Goal: Task Accomplishment & Management: Complete application form

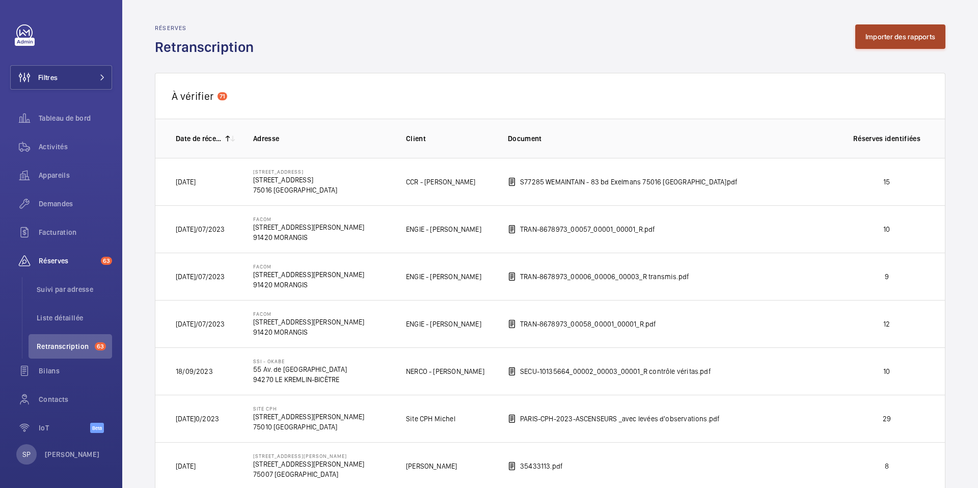
click at [885, 43] on button "Importer des rapports" at bounding box center [900, 36] width 90 height 24
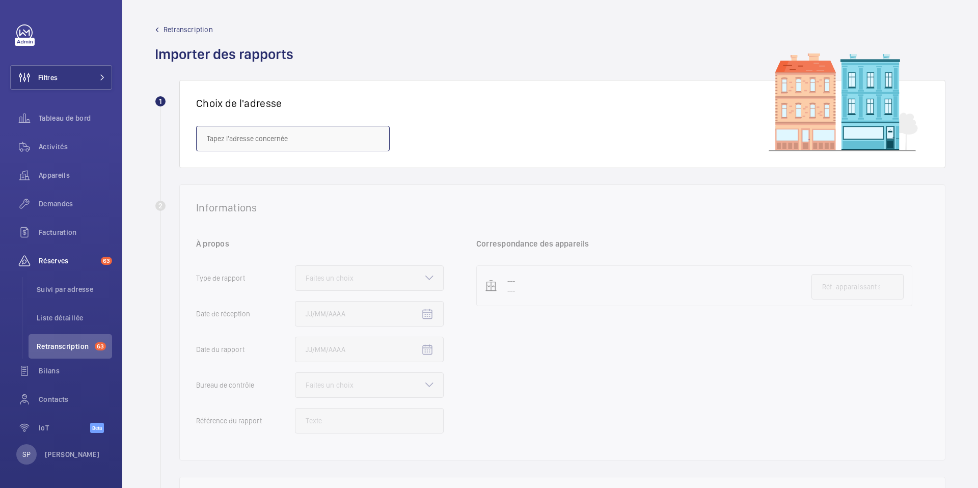
click at [350, 135] on input "text" at bounding box center [293, 138] width 194 height 25
paste input "GARE D'ASNIERES"
drag, startPoint x: 230, startPoint y: 139, endPoint x: 190, endPoint y: 140, distance: 40.3
click at [190, 140] on div "Choix de l'adresse [GEOGRAPHIC_DATA]" at bounding box center [562, 124] width 766 height 88
click at [209, 171] on span "Ligne L - ASNIERES - [STREET_ADDRESS]" at bounding box center [269, 169] width 125 height 10
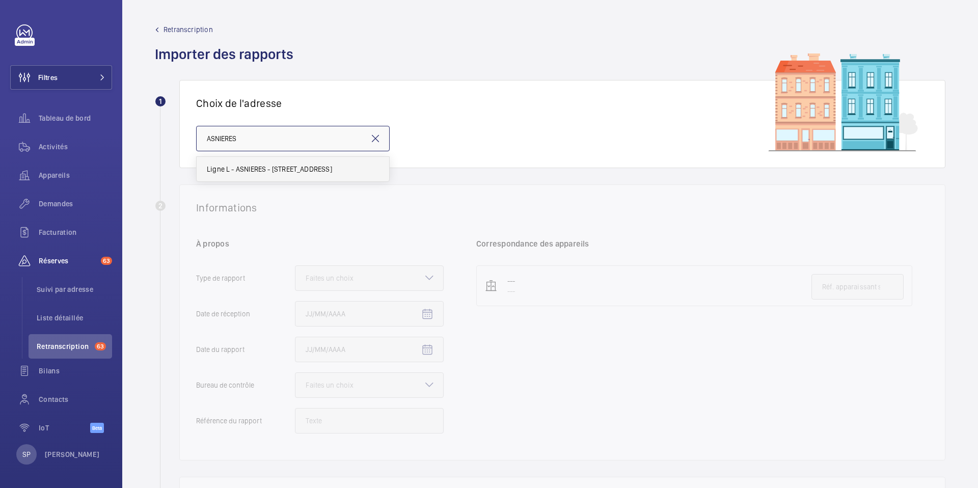
type input "Ligne L - ASNIERES - [STREET_ADDRESS]"
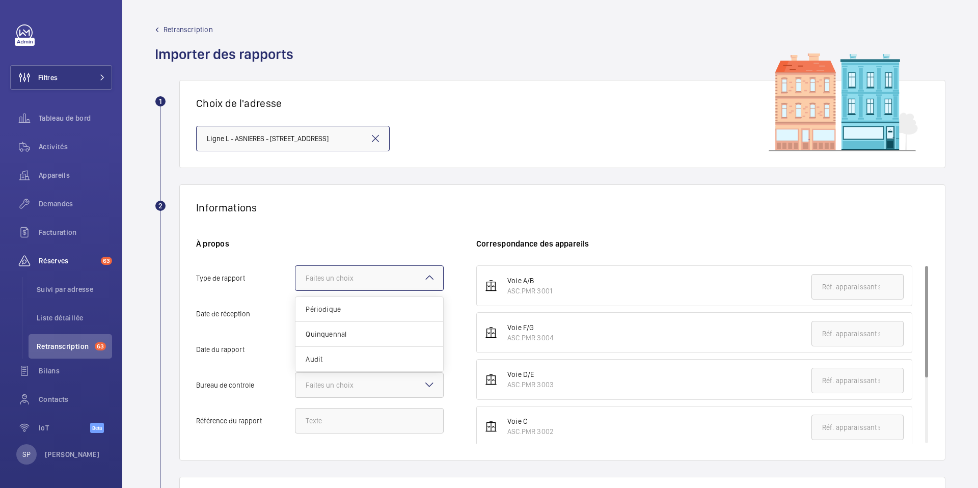
click at [412, 280] on div at bounding box center [369, 278] width 148 height 24
click at [295, 280] on input "Type de rapport Faites un choix Périodique Quinquennal Audit" at bounding box center [295, 278] width 0 height 24
click at [316, 358] on span "Audit" at bounding box center [369, 359] width 127 height 10
click at [295, 290] on input "Type de rapport Faites un choix Périodique Quinquennal Audit" at bounding box center [295, 278] width 0 height 24
click at [422, 314] on mat-icon "Open calendar" at bounding box center [427, 314] width 12 height 12
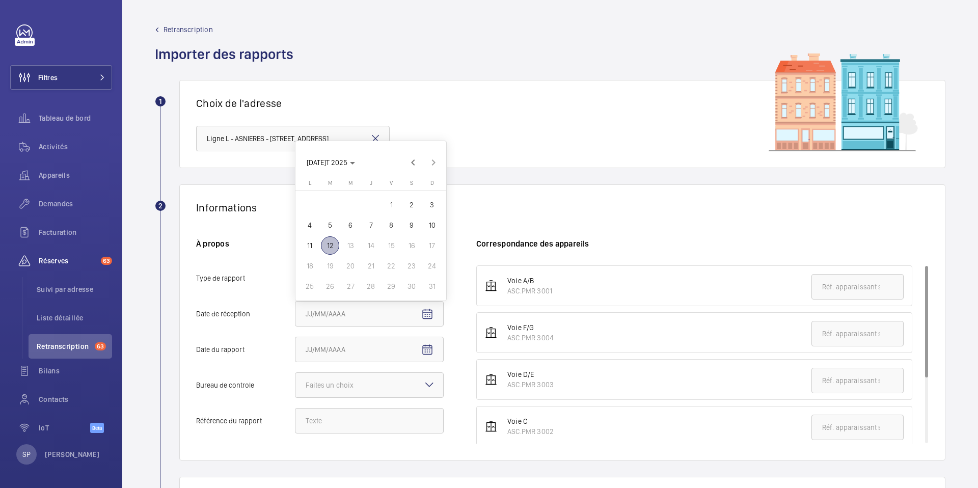
click at [331, 245] on span "12" at bounding box center [330, 245] width 18 height 18
type input "[DATE]/08/2025"
click at [428, 344] on mat-icon "Open calendar" at bounding box center [427, 350] width 12 height 12
click at [411, 195] on span "Previous month" at bounding box center [413, 198] width 20 height 20
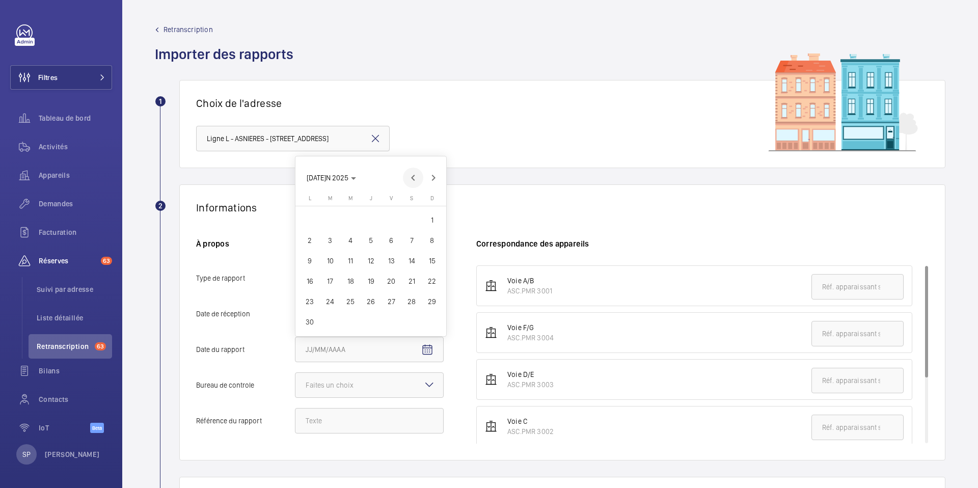
click at [411, 195] on span "S" at bounding box center [411, 198] width 3 height 7
click at [410, 176] on span "Previous month" at bounding box center [413, 178] width 20 height 20
click at [410, 195] on span "Previous month" at bounding box center [413, 198] width 20 height 20
click at [411, 178] on span "Previous month" at bounding box center [413, 178] width 20 height 20
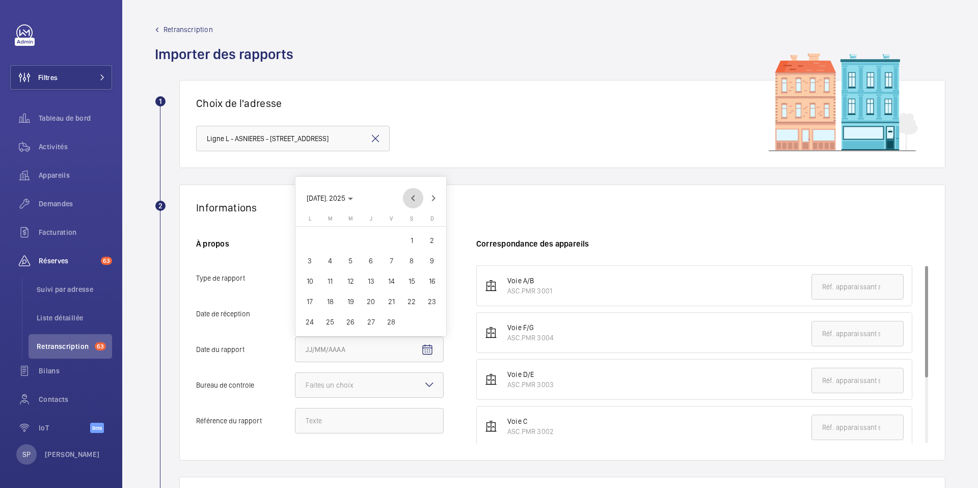
click at [410, 196] on span "Previous month" at bounding box center [413, 198] width 20 height 20
click at [432, 257] on span "12" at bounding box center [432, 261] width 18 height 18
type input "[DATE]/01/2025"
click at [427, 344] on mat-icon "Open calendar" at bounding box center [427, 350] width 12 height 12
click at [360, 382] on div at bounding box center [489, 244] width 978 height 488
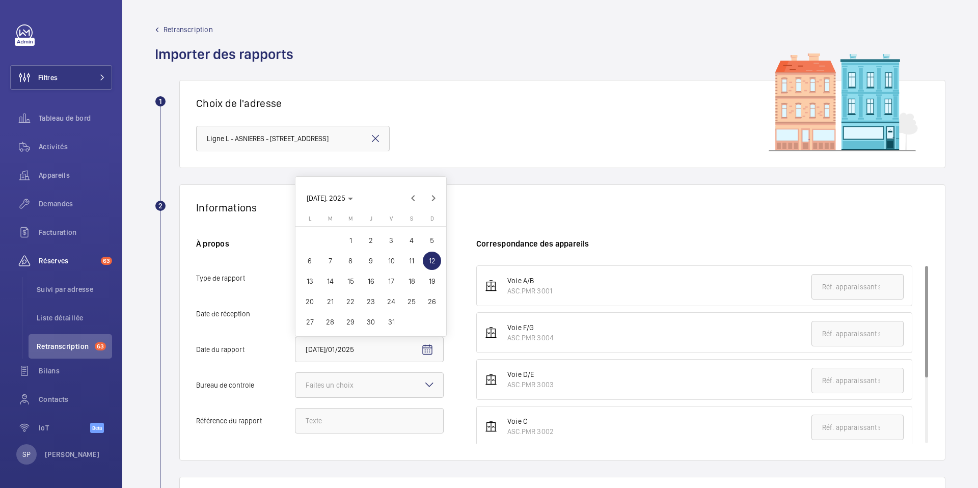
click at [361, 385] on div at bounding box center [489, 244] width 978 height 488
click at [424, 385] on mat-icon at bounding box center [429, 385] width 12 height 12
click at [295, 385] on input "Bureau de controle Faites un choix Veritas Autre" at bounding box center [295, 385] width 0 height 24
click at [398, 409] on div "Veritas" at bounding box center [369, 416] width 148 height 25
click at [295, 397] on input "Bureau de controle Faites un choix Veritas Autre" at bounding box center [295, 385] width 0 height 24
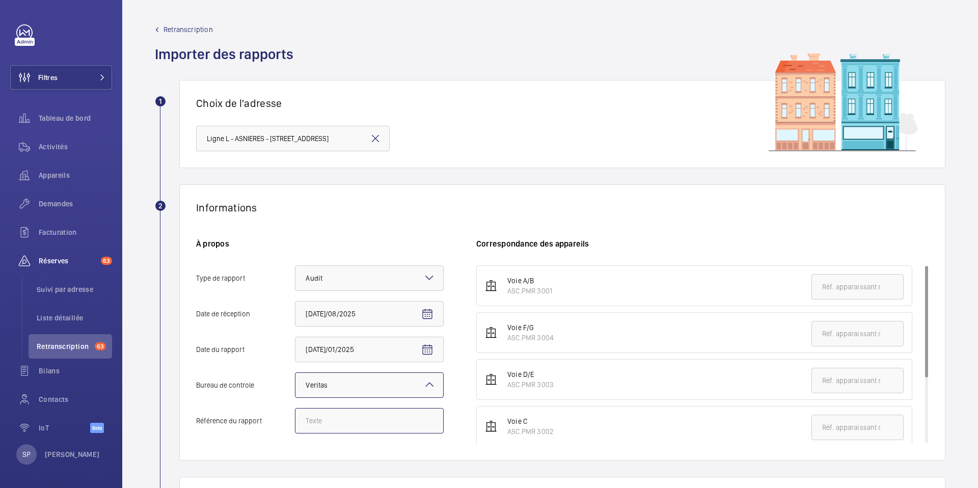
click at [383, 421] on input "Référence du rapport" at bounding box center [369, 420] width 149 height 25
paste input "15461914/15.1.2.R"
type input "15461914/15.1.2.R"
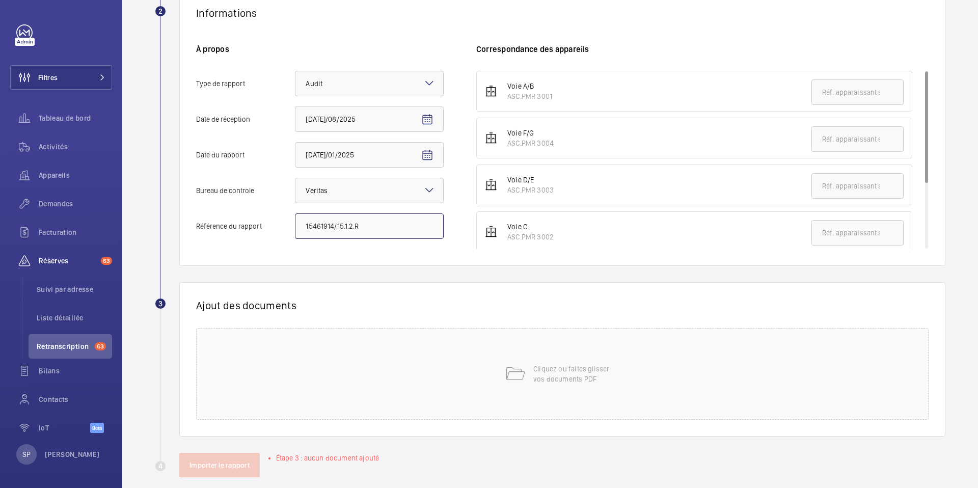
scroll to position [208, 0]
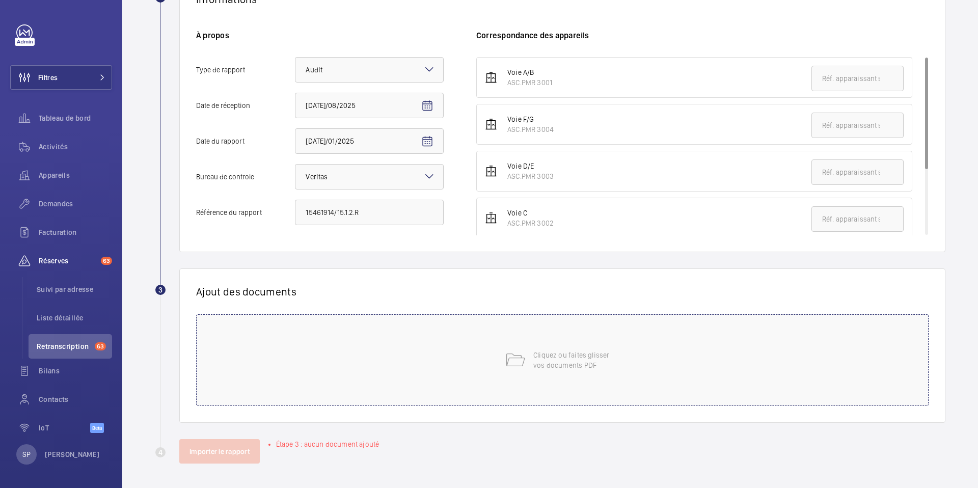
click at [527, 359] on div "Cliquez ou faites glisser vos documents PDF" at bounding box center [562, 360] width 733 height 92
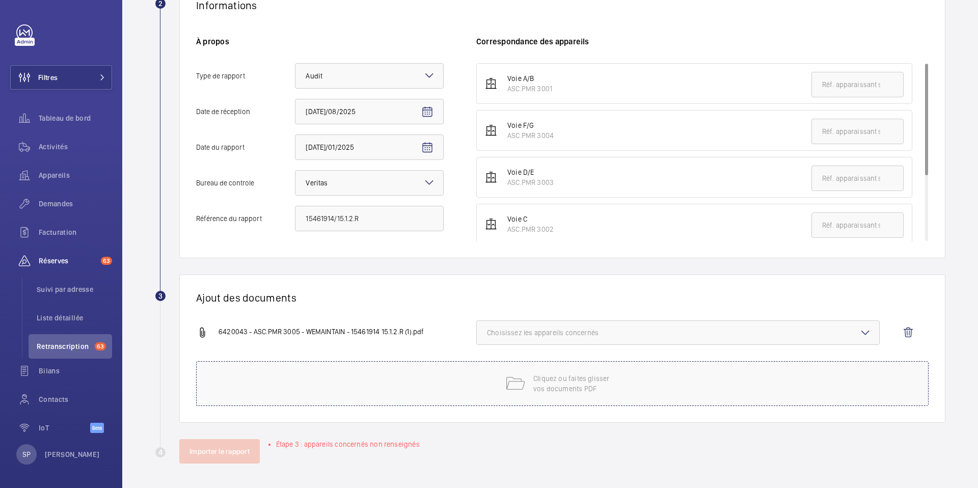
scroll to position [202, 0]
click at [652, 332] on span "Choisissez les appareils concernés" at bounding box center [678, 333] width 382 height 10
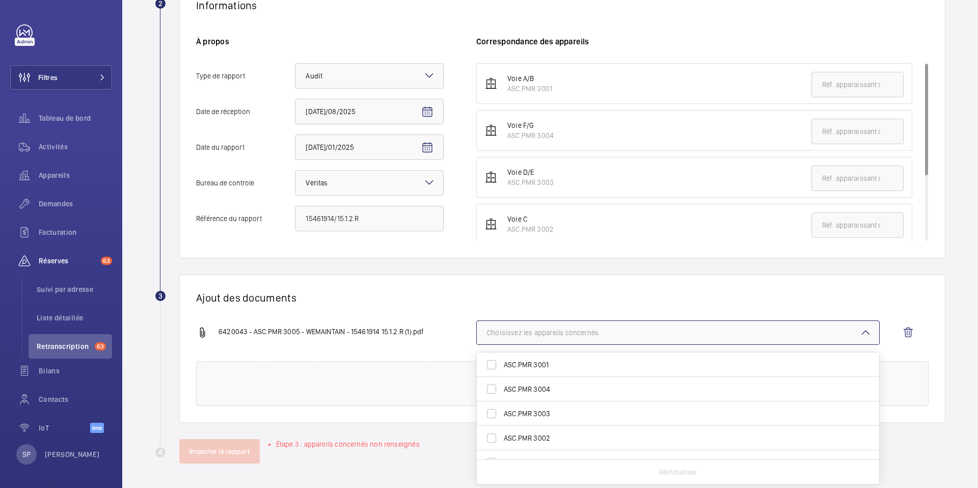
click at [609, 412] on span "ASC.PMR 3003" at bounding box center [679, 414] width 350 height 10
click at [502, 412] on input "ASC.PMR 3003" at bounding box center [491, 414] width 20 height 20
click at [592, 388] on span "ASC.PMR 3003" at bounding box center [679, 389] width 350 height 10
click at [502, 388] on input "ASC.PMR 3003" at bounding box center [491, 389] width 20 height 20
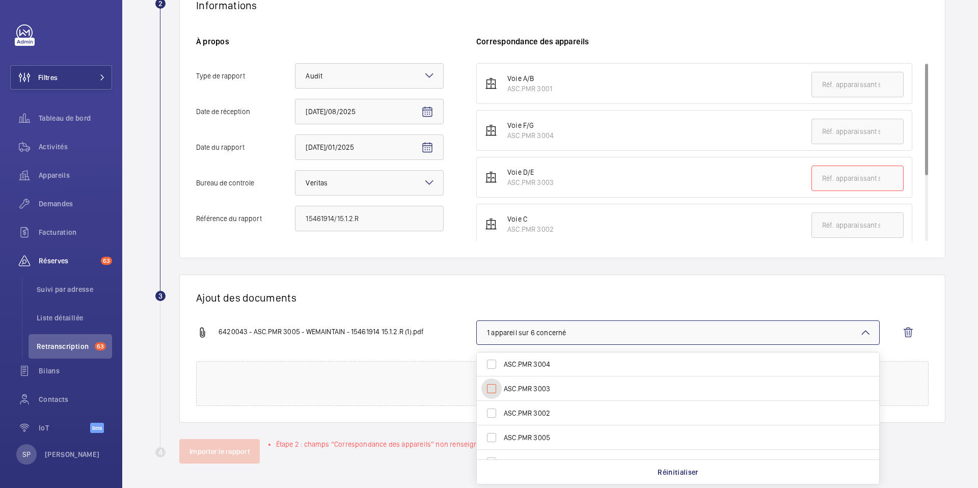
checkbox input "false"
click at [574, 428] on label "ASC.PMR 3005" at bounding box center [670, 423] width 387 height 24
click at [502, 428] on input "ASC.PMR 3005" at bounding box center [491, 423] width 20 height 20
checkbox input "true"
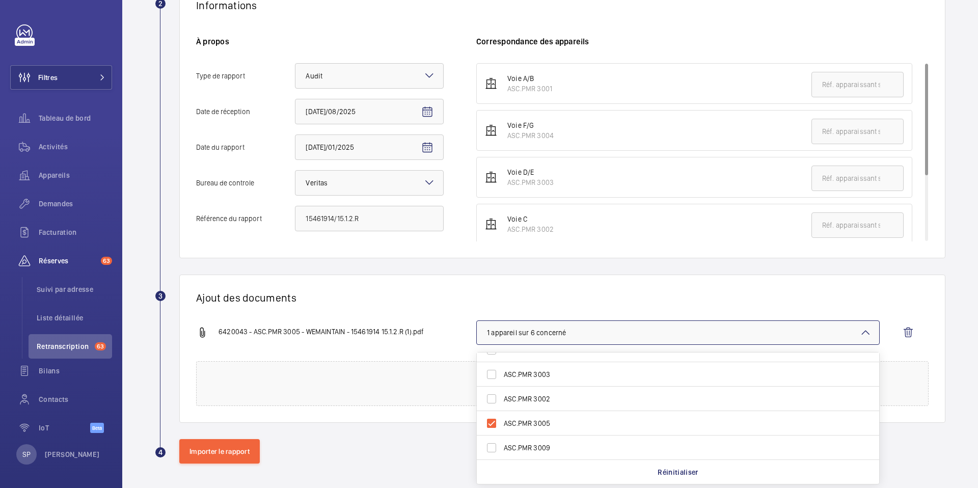
click at [409, 325] on div "6420043 - ASC.PMR 3005 - WEMAINTAIN - 15461914 15.1.2.R (1).pdf 1 appareil sur …" at bounding box center [558, 340] width 724 height 41
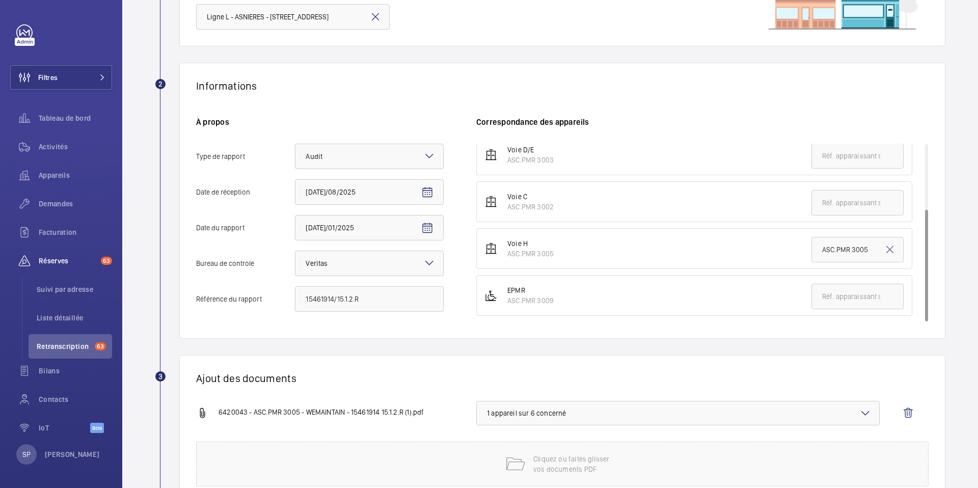
scroll to position [202, 0]
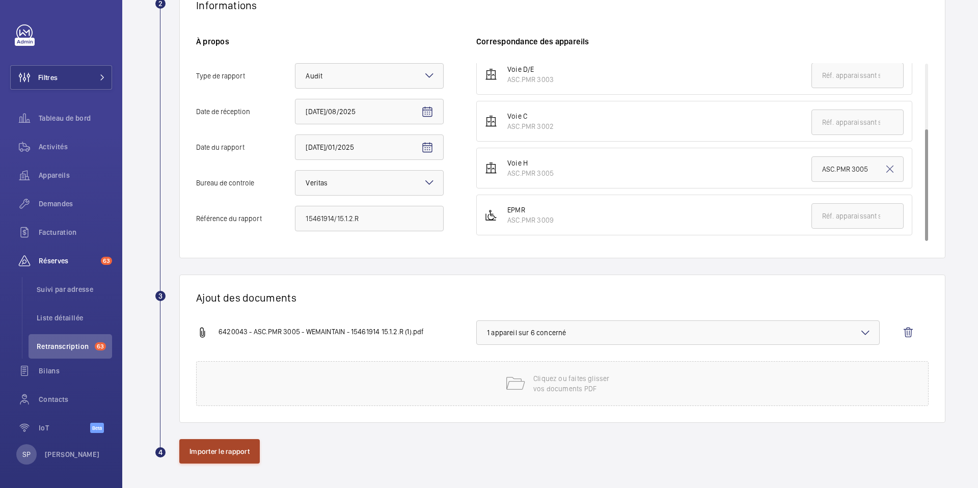
click at [217, 456] on button "Importer le rapport" at bounding box center [219, 451] width 80 height 24
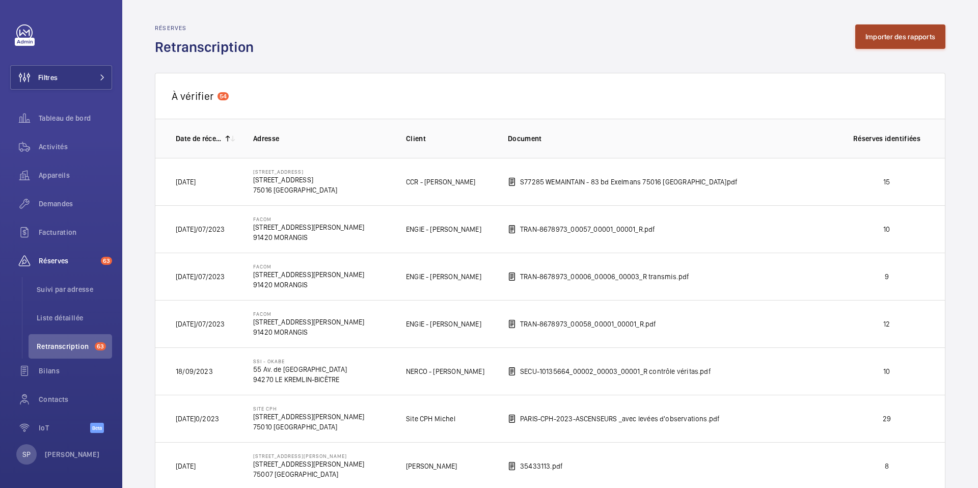
click at [871, 40] on button "Importer des rapports" at bounding box center [900, 36] width 90 height 24
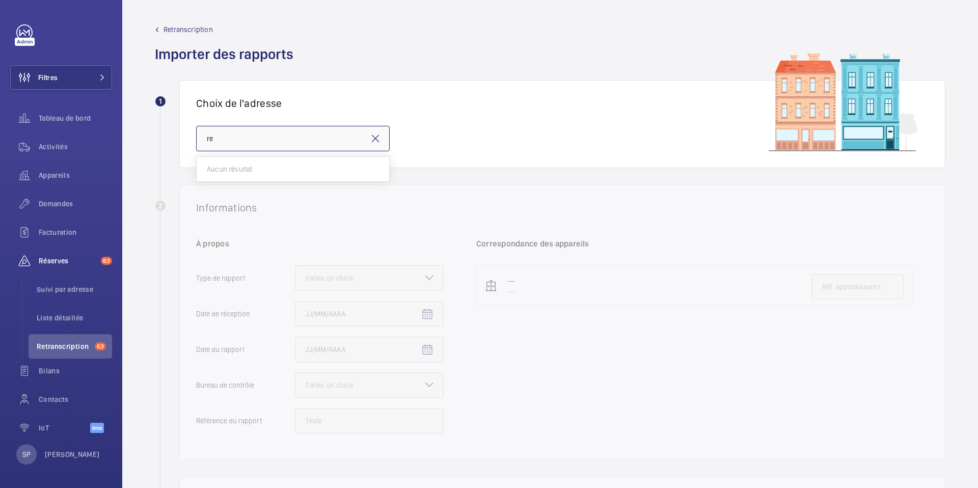
type input "r"
paste input "PO-FR-010089"
type input "PO-FR-010089"
drag, startPoint x: 258, startPoint y: 141, endPoint x: 202, endPoint y: 138, distance: 56.1
click at [202, 138] on input "text" at bounding box center [293, 138] width 194 height 25
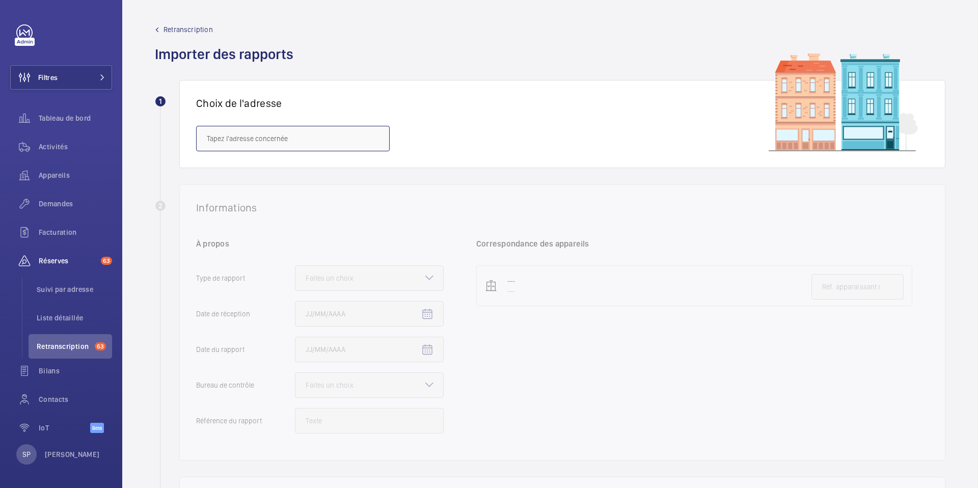
paste input "D'ASNIERES"
click at [212, 135] on input "D'ASNIERES" at bounding box center [293, 138] width 194 height 25
click at [228, 173] on span "Ligne L - ASNIERES - [STREET_ADDRESS]" at bounding box center [269, 169] width 125 height 10
type input "Ligne L - ASNIERES - [STREET_ADDRESS]"
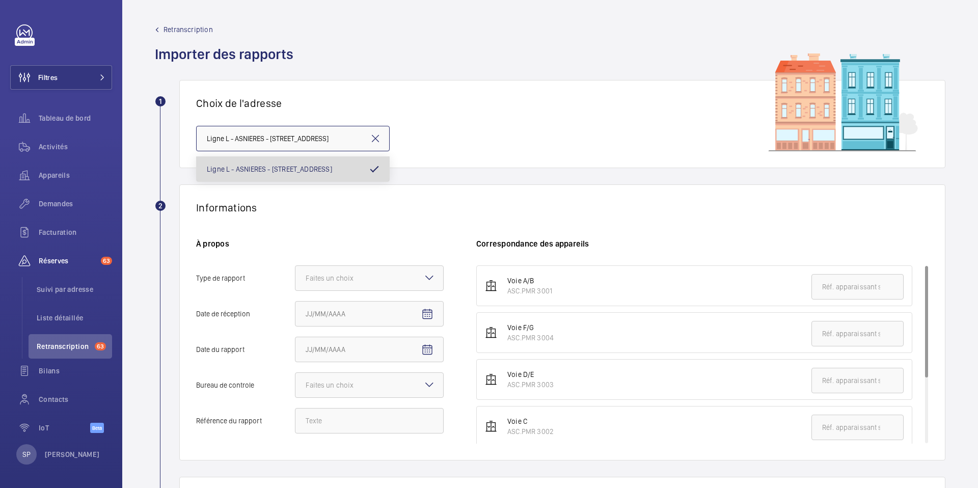
scroll to position [0, 51]
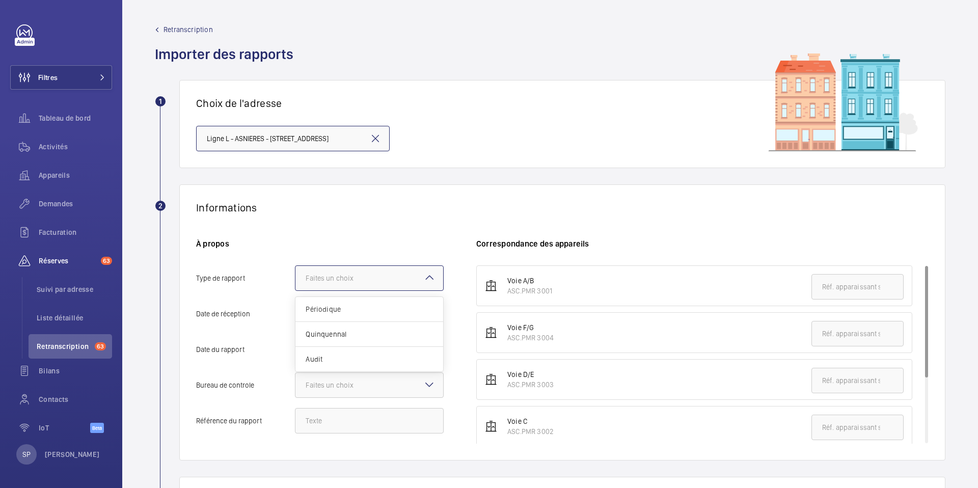
click at [335, 282] on div "Faites un choix" at bounding box center [342, 278] width 73 height 10
click at [295, 282] on input "Type de rapport Faites un choix Périodique Quinquennal Audit" at bounding box center [295, 278] width 0 height 24
click at [324, 309] on span "Périodique" at bounding box center [369, 309] width 127 height 10
click at [295, 290] on input "Type de rapport Faites un choix Périodique Quinquennal Audit" at bounding box center [295, 278] width 0 height 24
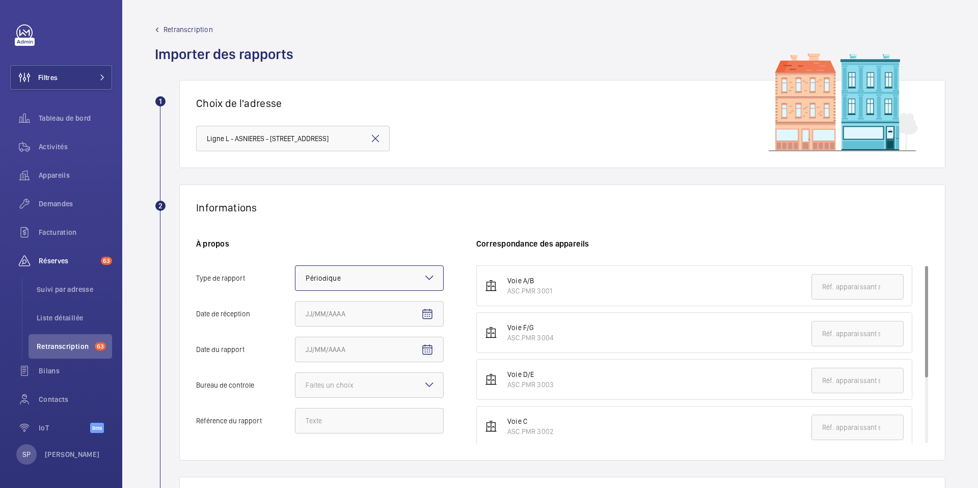
click at [353, 278] on div "× Périodique" at bounding box center [336, 278] width 60 height 10
click at [295, 278] on input "Type de rapport Faites un choix × Périodique ×" at bounding box center [295, 278] width 0 height 24
click at [339, 325] on div "Quinquennal" at bounding box center [369, 334] width 148 height 25
click at [295, 290] on input "Type de rapport Faites un choix × Périodique × Périodique Quinquennal Audit" at bounding box center [295, 278] width 0 height 24
click at [422, 309] on mat-icon "Open calendar" at bounding box center [427, 314] width 12 height 12
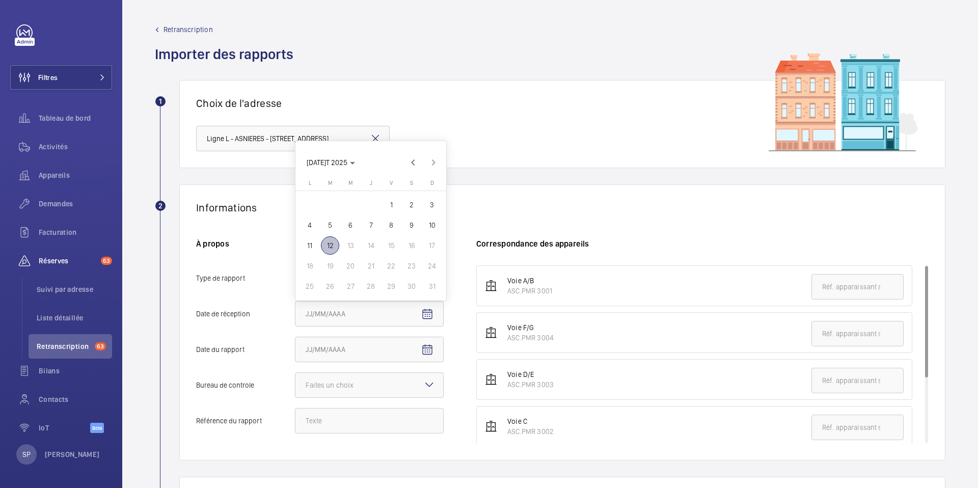
click at [325, 246] on span "12" at bounding box center [330, 245] width 18 height 18
type input "[DATE]/08/2025"
click at [420, 350] on span "Open calendar" at bounding box center [427, 350] width 24 height 24
click at [412, 201] on span "Previous month" at bounding box center [413, 198] width 20 height 20
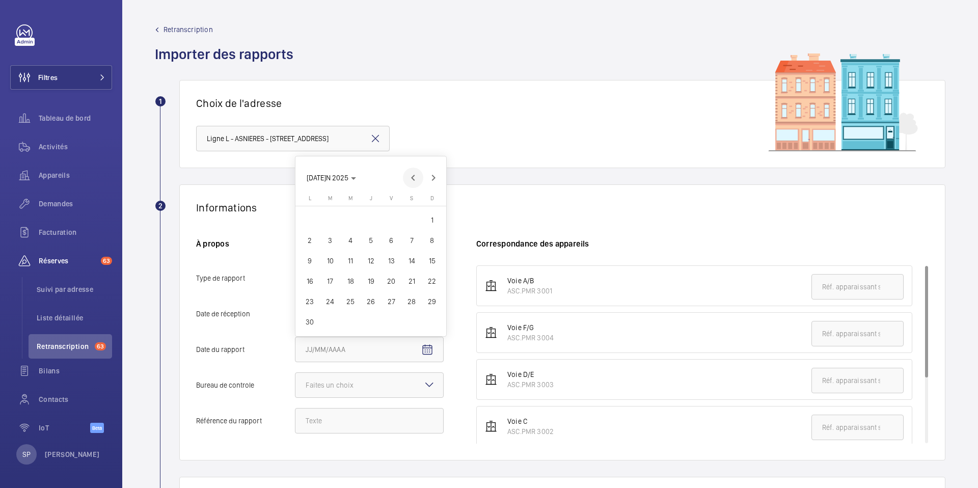
click at [412, 183] on span "Previous month" at bounding box center [413, 178] width 20 height 20
click at [411, 195] on span "Previous month" at bounding box center [413, 198] width 20 height 20
click at [411, 174] on span "Previous month" at bounding box center [413, 178] width 20 height 20
click at [415, 193] on span "Previous month" at bounding box center [413, 198] width 20 height 20
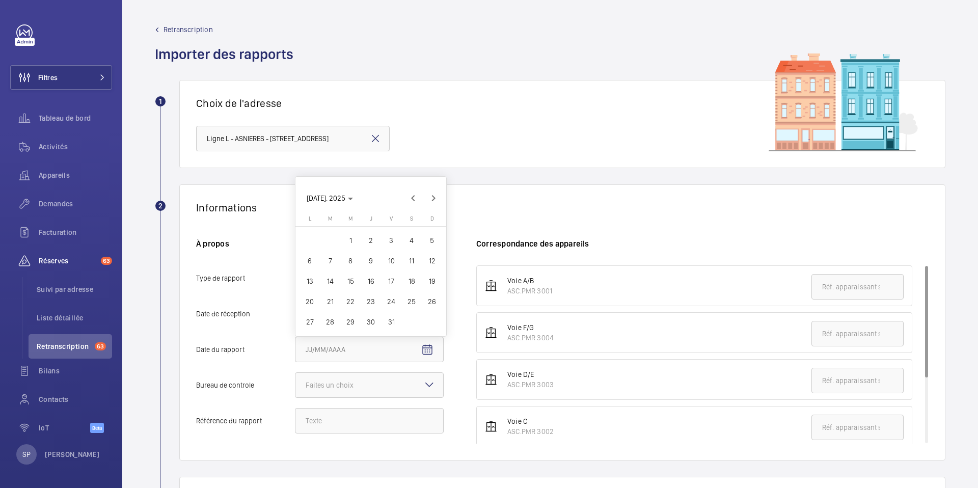
click at [431, 261] on span "12" at bounding box center [432, 261] width 18 height 18
type input "[DATE]/01/2025"
click at [321, 385] on div "Faites un choix" at bounding box center [342, 385] width 73 height 10
click at [295, 385] on input "Bureau de controle Faites un choix" at bounding box center [295, 385] width 0 height 24
click at [326, 413] on span "Veritas" at bounding box center [369, 416] width 127 height 10
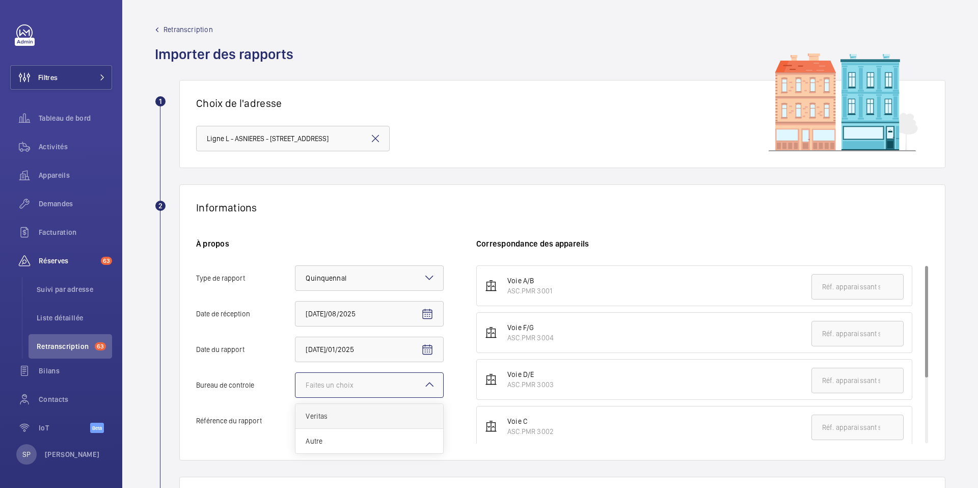
click at [295, 397] on input "Bureau de controle Faites un choix Veritas Autre" at bounding box center [295, 385] width 0 height 24
click at [325, 420] on input "Référence du rapport" at bounding box center [369, 420] width 149 height 25
paste input "15461914/14.1.2.R"
type input "15461914/14.1.2.R"
click at [326, 229] on div "Informations À propos Type de rapport Faites un choix × Quinquennal × Date de r…" at bounding box center [562, 322] width 766 height 276
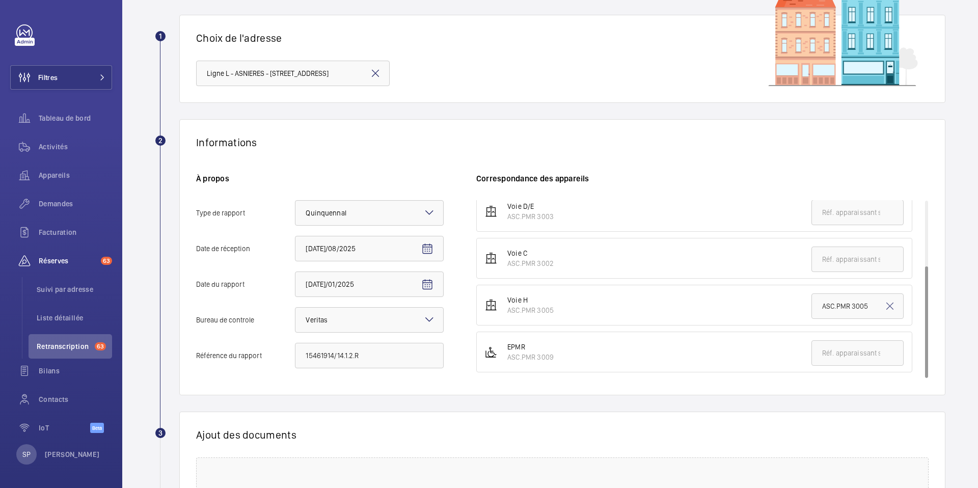
scroll to position [208, 0]
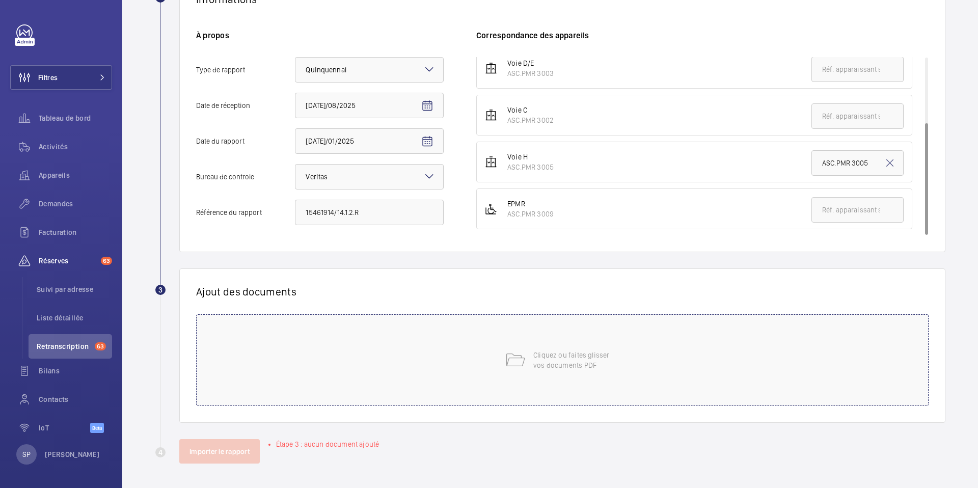
click at [517, 348] on div "Cliquez ou faites glisser vos documents PDF" at bounding box center [562, 360] width 733 height 92
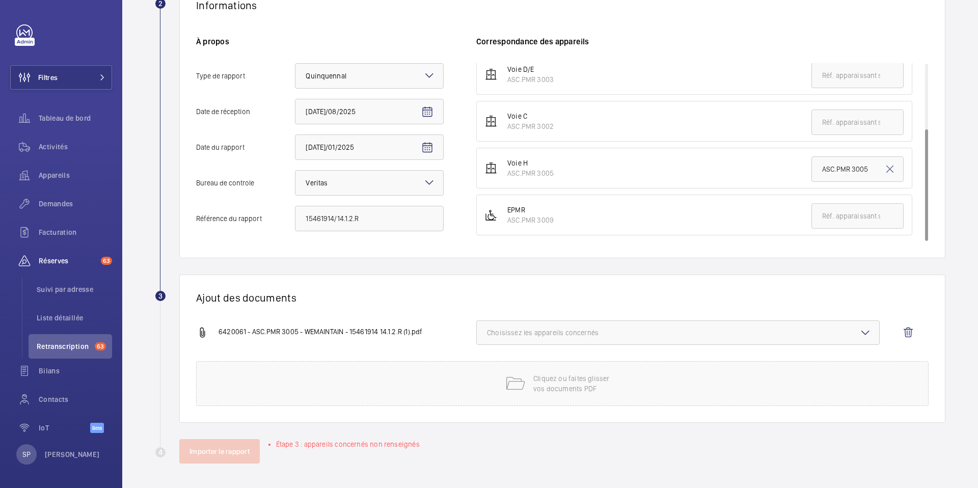
click at [686, 328] on span "Choisissez les appareils concernés" at bounding box center [678, 333] width 382 height 10
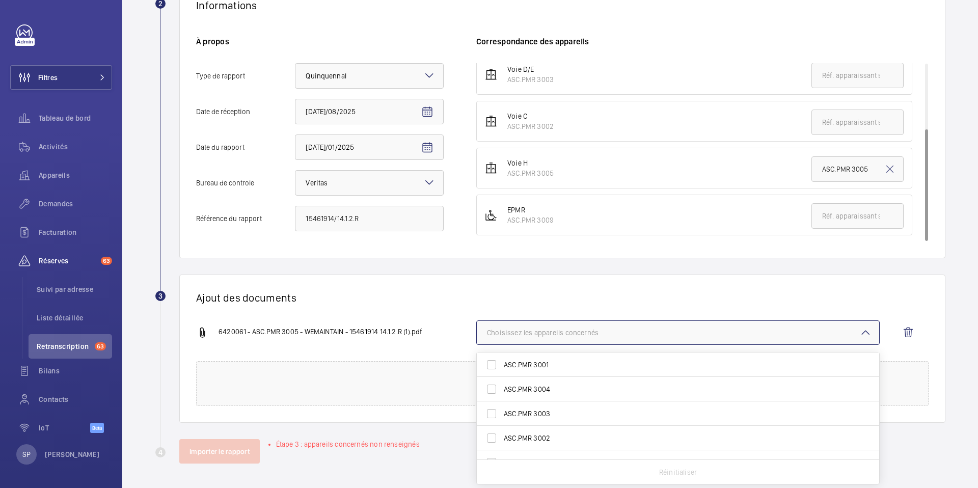
scroll to position [40, 0]
click at [609, 421] on span "ASC.PMR 3005" at bounding box center [679, 423] width 350 height 10
click at [502, 421] on input "ASC.PMR 3005" at bounding box center [491, 423] width 20 height 20
checkbox input "true"
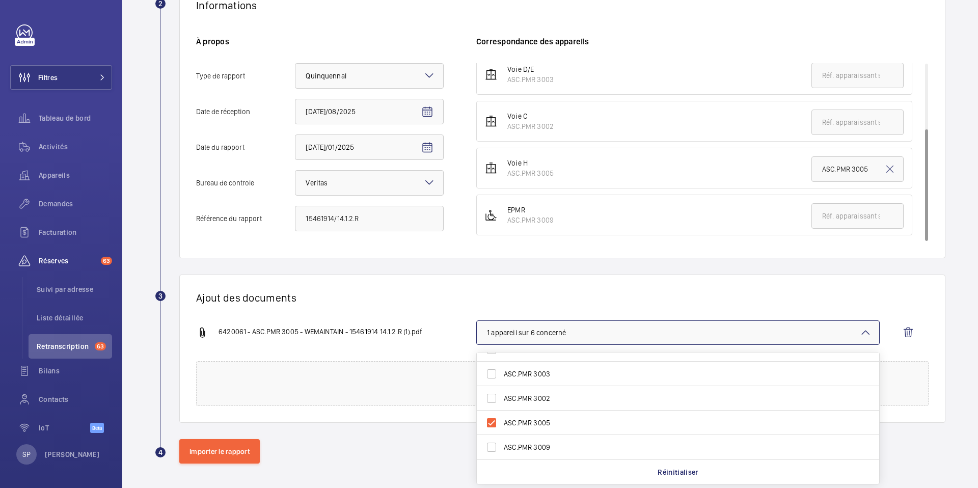
click at [436, 306] on div "Ajout des documents 6420061 - ASC.PMR 3005 - WEMAINTAIN - 15461914 14.1.2.R (1)…" at bounding box center [562, 349] width 766 height 148
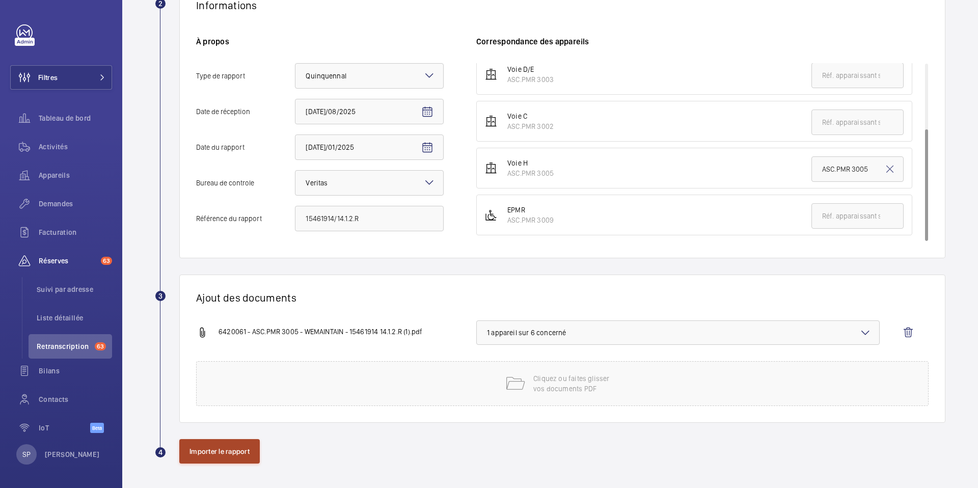
click at [210, 455] on button "Importer le rapport" at bounding box center [219, 451] width 80 height 24
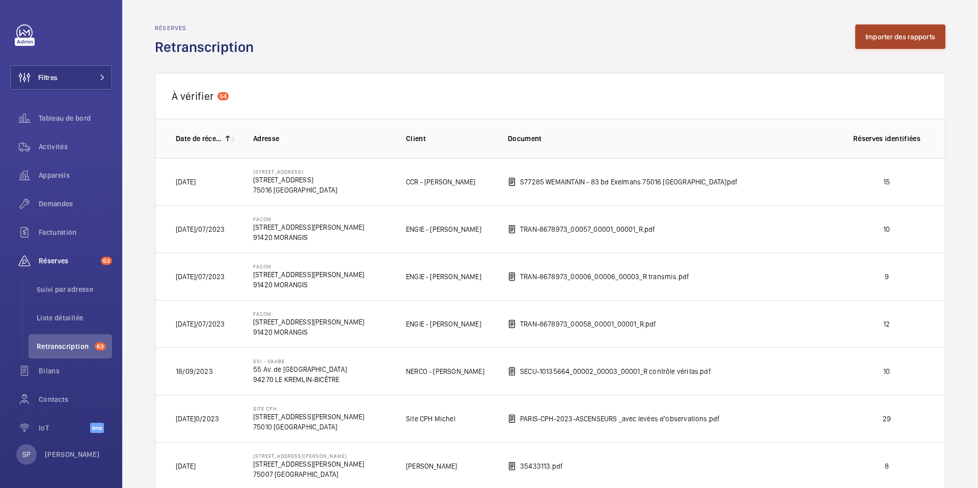
click at [900, 41] on button "Importer des rapports" at bounding box center [900, 36] width 90 height 24
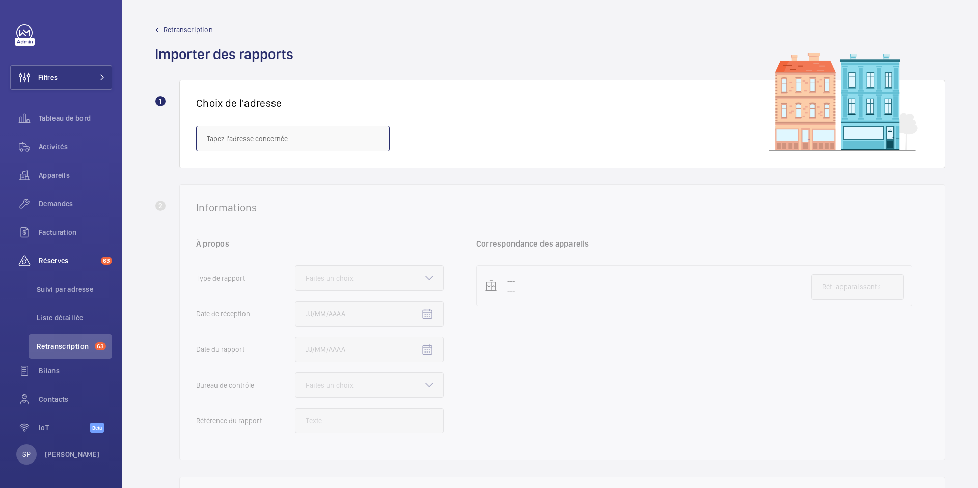
click at [231, 145] on input "text" at bounding box center [293, 138] width 194 height 25
paste input "VERSAILLES RIVE DROITE"
click at [229, 167] on span "ligne L - [GEOGRAPHIC_DATA] - [STREET_ADDRESS]" at bounding box center [285, 169] width 156 height 10
type input "ligne L - [GEOGRAPHIC_DATA] - [STREET_ADDRESS]"
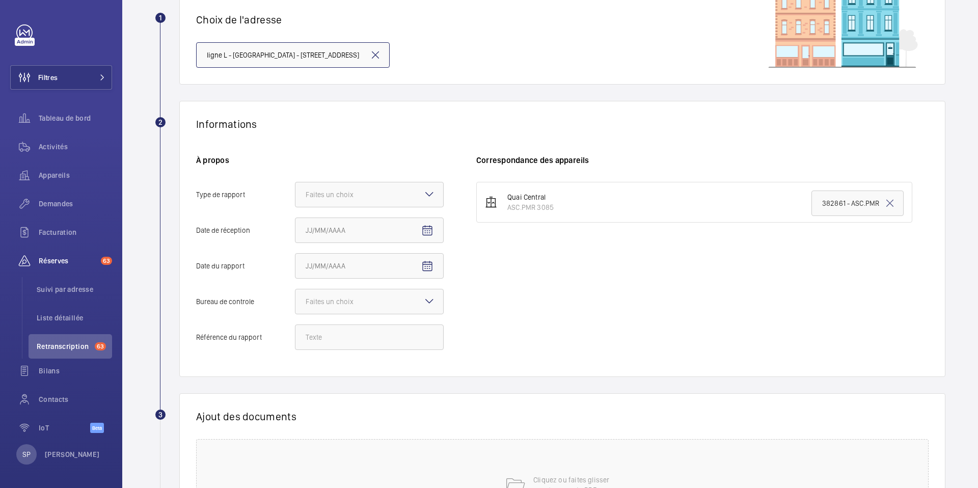
scroll to position [208, 0]
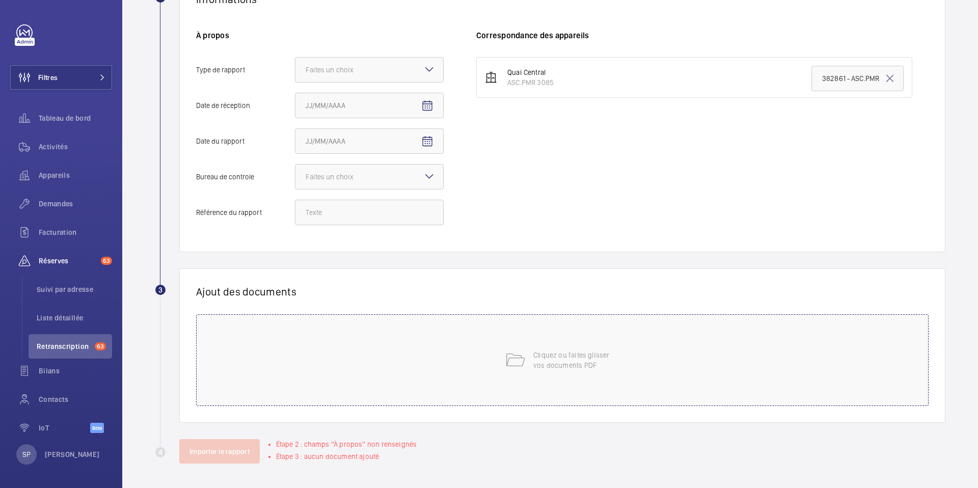
click at [489, 363] on div "Cliquez ou faites glisser vos documents PDF" at bounding box center [562, 360] width 733 height 92
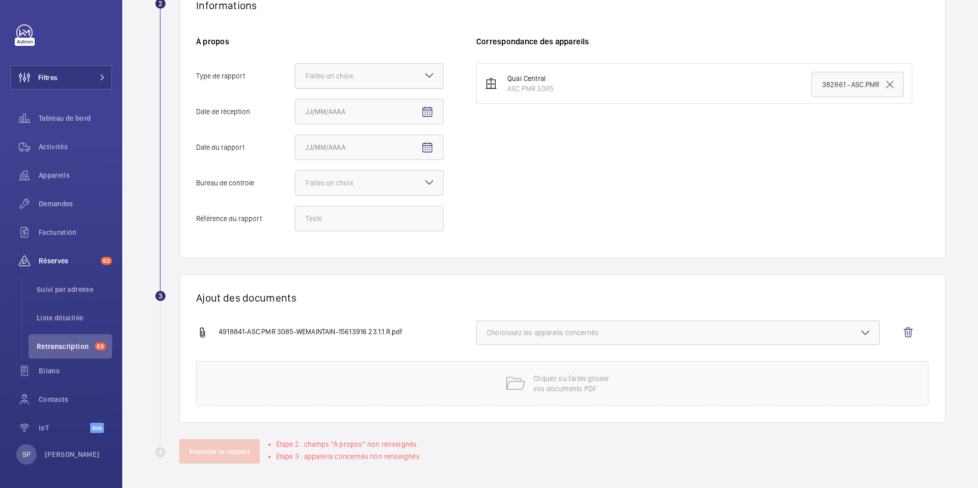
click at [389, 79] on div at bounding box center [369, 76] width 148 height 24
click at [295, 79] on input "Type de rapport Faites un choix" at bounding box center [295, 76] width 0 height 24
click at [364, 131] on span "Quinquennal" at bounding box center [369, 132] width 127 height 10
click at [295, 88] on input "Type de rapport Faites un choix Périodique Quinquennal Audit" at bounding box center [295, 76] width 0 height 24
click at [318, 67] on div at bounding box center [369, 76] width 148 height 24
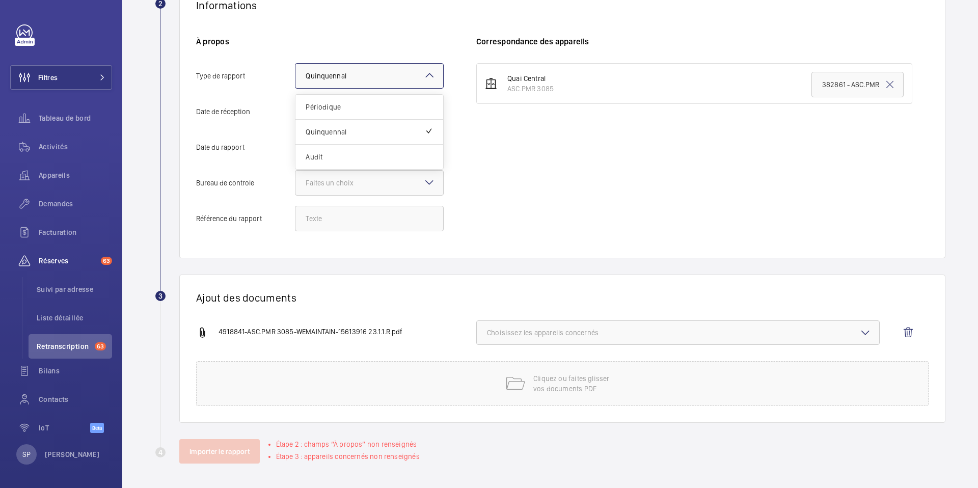
click at [295, 67] on input "Type de rapport Faites un choix × Quinquennal × Périodique Quinquennal Audit" at bounding box center [295, 76] width 0 height 24
click at [333, 157] on span "Audit" at bounding box center [369, 157] width 127 height 10
click at [295, 88] on input "Type de rapport Faites un choix × Quinquennal × Périodique Quinquennal Audit" at bounding box center [295, 76] width 0 height 24
click at [415, 71] on div at bounding box center [369, 76] width 148 height 24
click at [295, 71] on input "Type de rapport Faites un choix × Audit ×" at bounding box center [295, 76] width 0 height 24
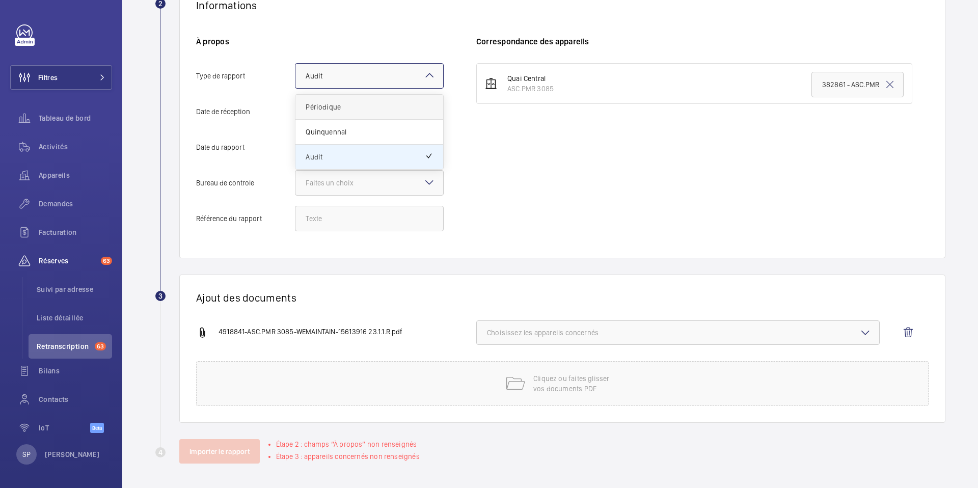
click at [346, 109] on span "Périodique" at bounding box center [369, 107] width 127 height 10
click at [295, 88] on input "Type de rapport Faites un choix × Audit × Périodique Quinquennal Audit" at bounding box center [295, 76] width 0 height 24
click at [427, 111] on mat-icon "Open calendar" at bounding box center [427, 112] width 12 height 12
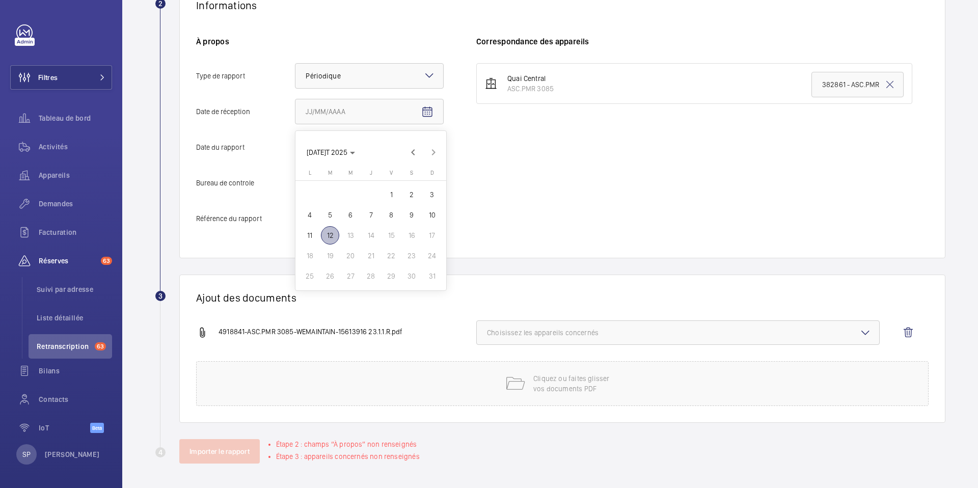
click at [331, 238] on span "12" at bounding box center [330, 235] width 18 height 18
type input "[DATE]/08/2025"
click at [422, 144] on mat-icon "Open calendar" at bounding box center [427, 148] width 12 height 12
click at [347, 191] on span "[DATE]T 2025" at bounding box center [331, 188] width 48 height 8
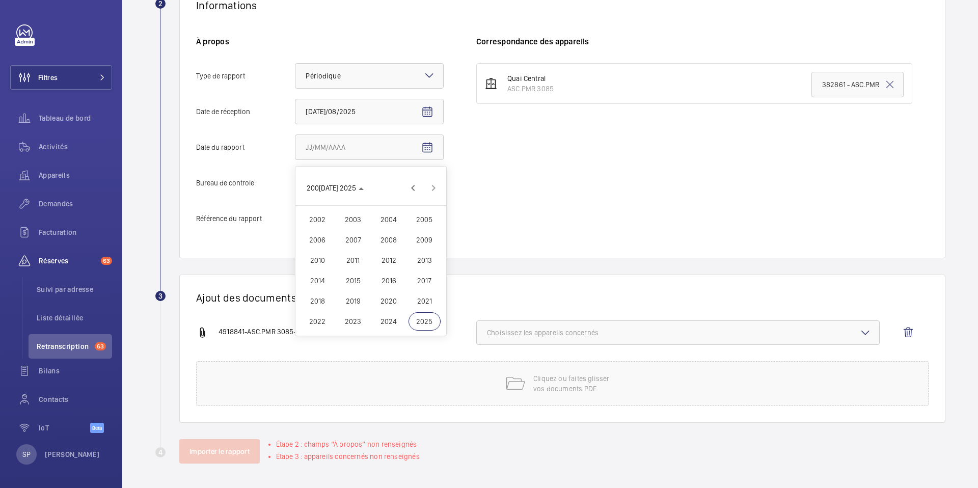
click at [352, 325] on span "2023" at bounding box center [353, 321] width 32 height 18
click at [385, 257] on span "NOV." at bounding box center [389, 260] width 32 height 18
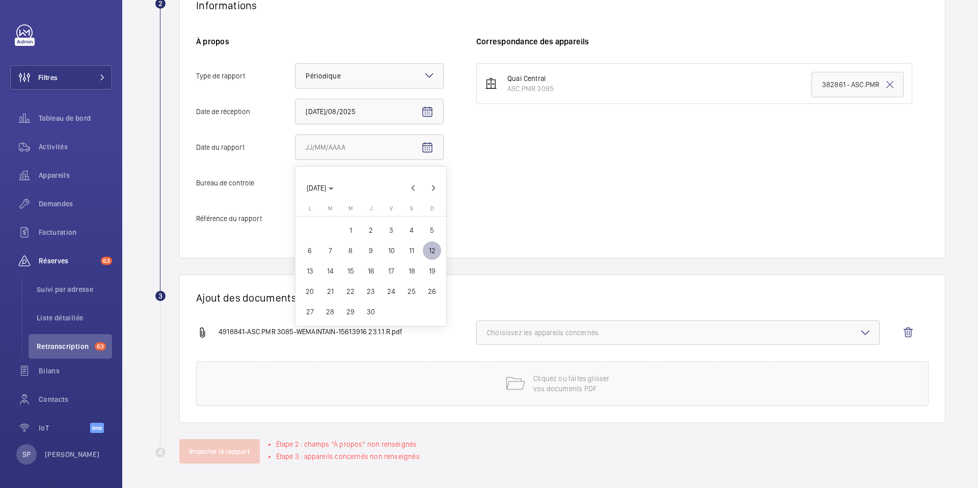
click at [310, 310] on span "27" at bounding box center [310, 312] width 18 height 18
type input "[DATE]1/2023"
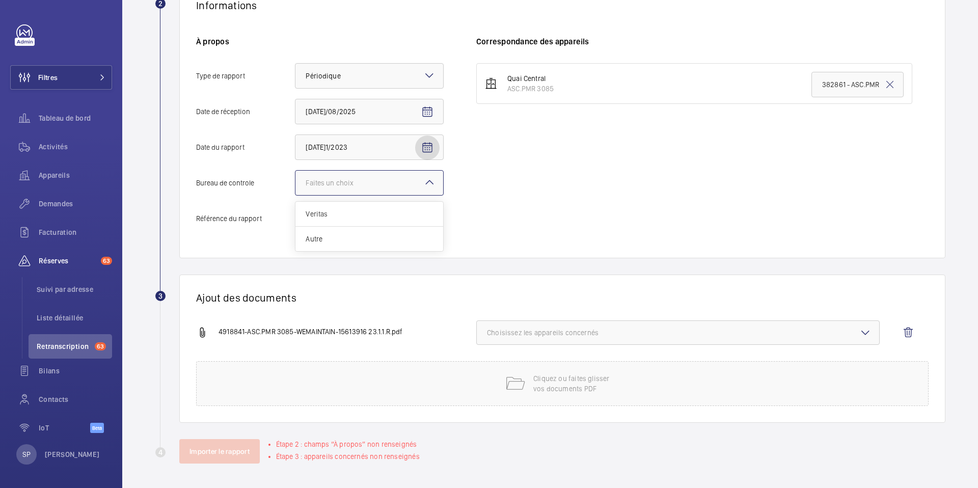
click at [308, 178] on div "Faites un choix" at bounding box center [342, 183] width 73 height 10
click at [295, 178] on input "Bureau de controle Faites un choix Veritas Autre" at bounding box center [295, 183] width 0 height 24
click at [318, 213] on span "Veritas" at bounding box center [369, 214] width 127 height 10
click at [295, 195] on input "Bureau de controle Faites un choix Veritas Autre" at bounding box center [295, 183] width 0 height 24
click at [319, 220] on input "Référence du rapport" at bounding box center [369, 218] width 149 height 25
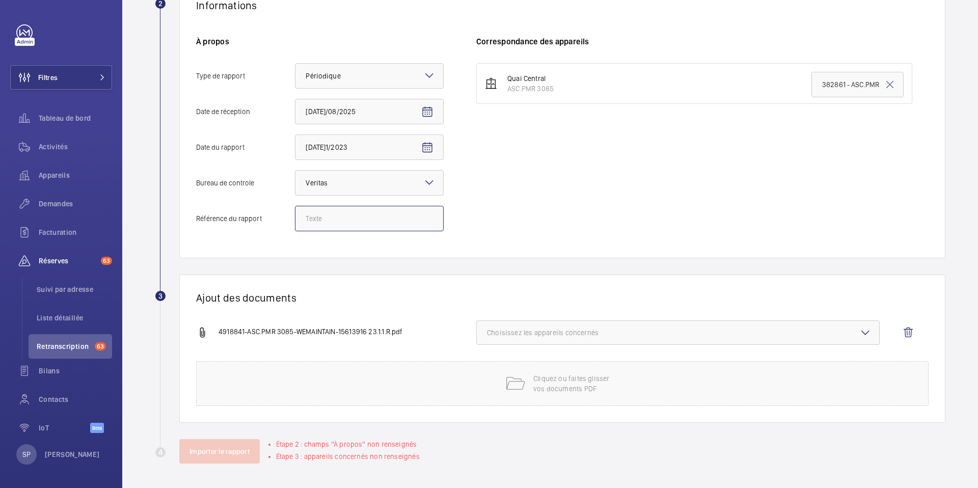
paste input ": 15613916/23.1.1.R"
type input ": 15613916/23.1.1.R"
click at [517, 373] on mat-icon at bounding box center [515, 383] width 20 height 20
click at [618, 331] on span "Choisissez les appareils concernés" at bounding box center [678, 333] width 382 height 10
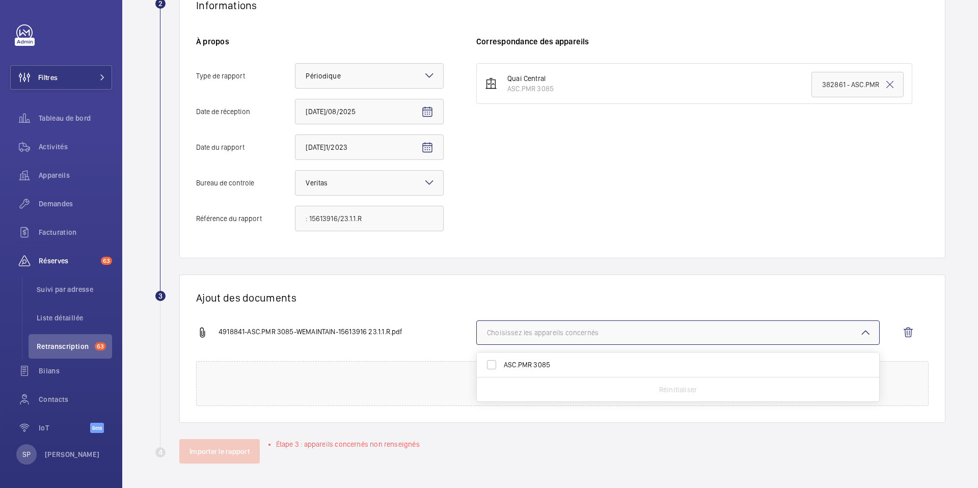
click at [592, 370] on label "ASC.PMR 3085" at bounding box center [670, 365] width 387 height 24
click at [502, 370] on input "ASC.PMR 3085" at bounding box center [491, 365] width 20 height 20
checkbox input "true"
click at [430, 314] on div "Ajout des documents 4918841-ASC.PMR 3085-WEMAINTAIN-15613916 23.1.1.R.pdf 1 app…" at bounding box center [562, 349] width 766 height 148
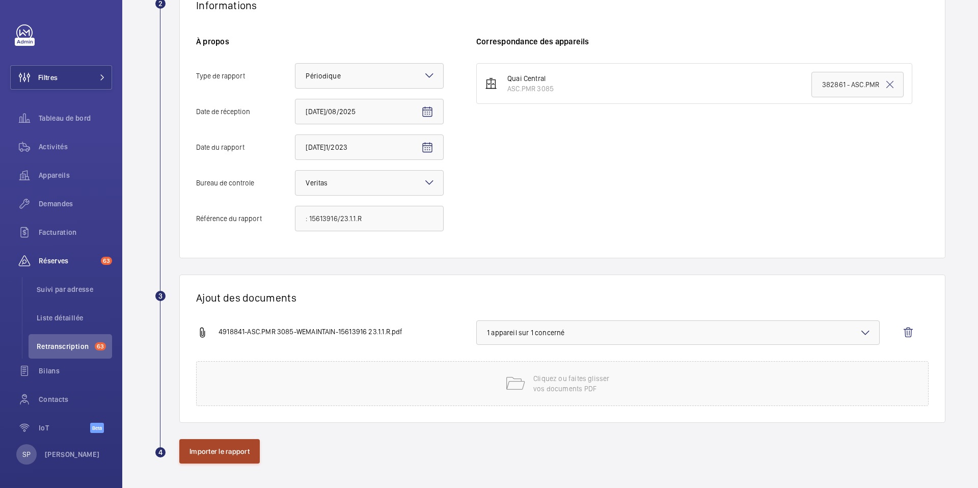
click at [202, 455] on button "Importer le rapport" at bounding box center [219, 451] width 80 height 24
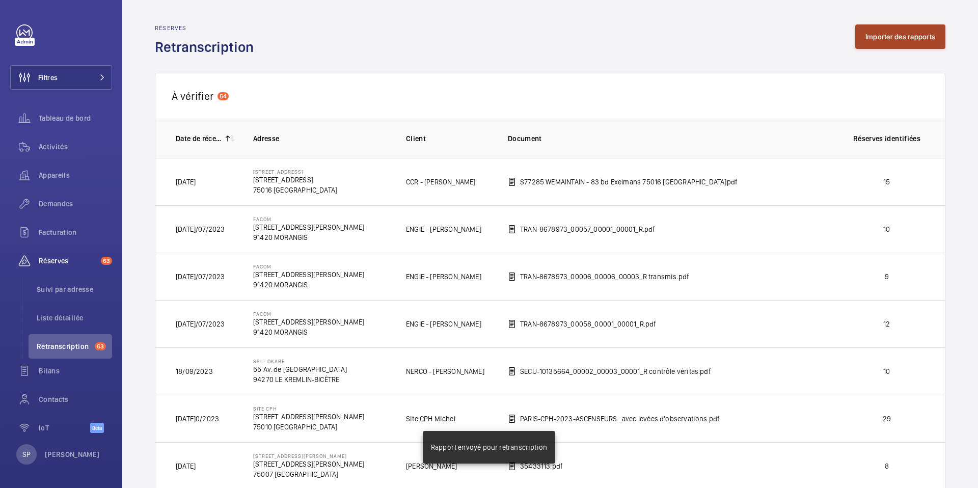
click at [917, 38] on button "Importer des rapports" at bounding box center [900, 36] width 90 height 24
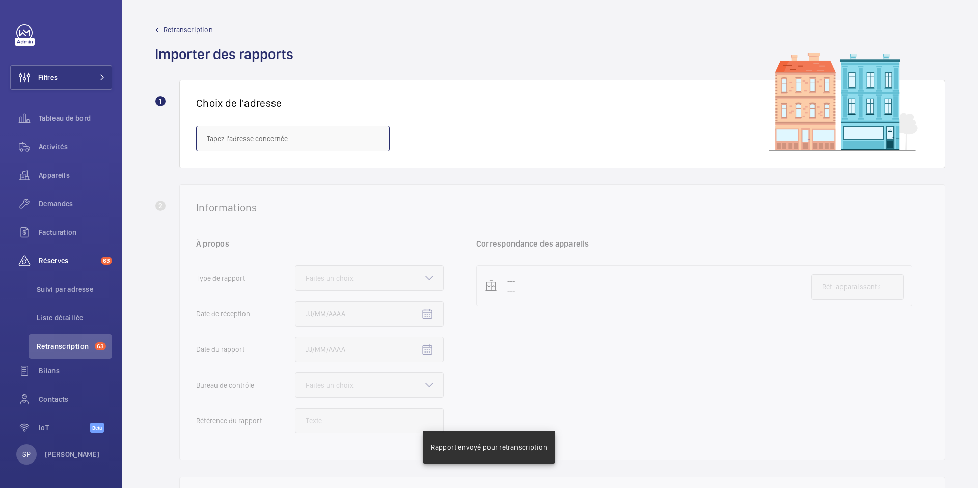
click at [333, 148] on input "text" at bounding box center [293, 138] width 194 height 25
paste input "VERSAILLES RIVE DROITE"
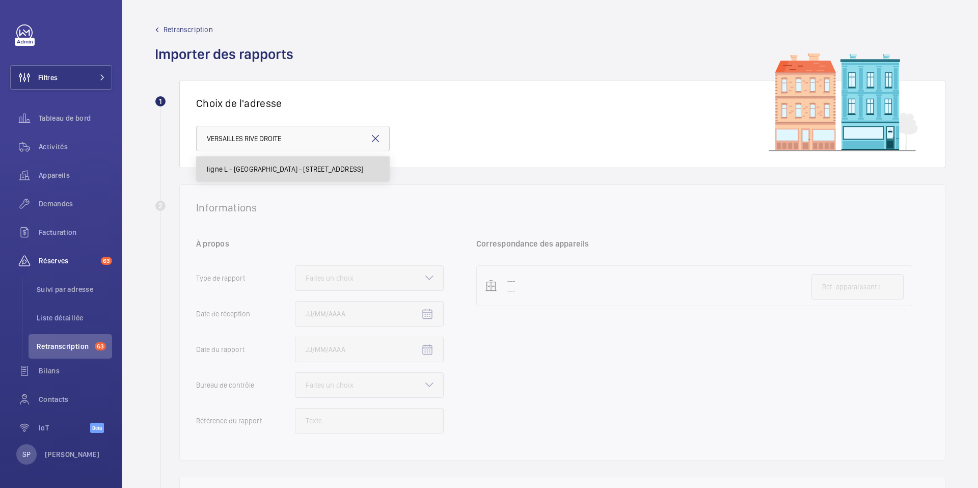
click at [287, 175] on mat-option "ligne L - [GEOGRAPHIC_DATA] - [STREET_ADDRESS]" at bounding box center [293, 169] width 193 height 24
type input "ligne L - [GEOGRAPHIC_DATA] - [STREET_ADDRESS]"
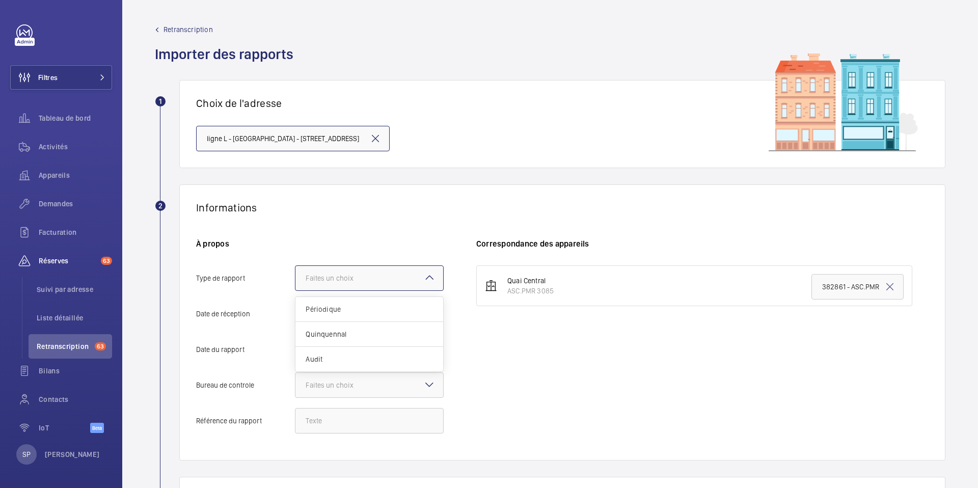
click at [344, 282] on div "Faites un choix" at bounding box center [342, 278] width 73 height 10
click at [295, 282] on input "Type de rapport Faites un choix Périodique Quinquennal Audit" at bounding box center [295, 278] width 0 height 24
click at [334, 329] on span "Quinquennal" at bounding box center [369, 334] width 127 height 10
click at [295, 290] on input "Type de rapport Faites un choix Périodique Quinquennal Audit" at bounding box center [295, 278] width 0 height 24
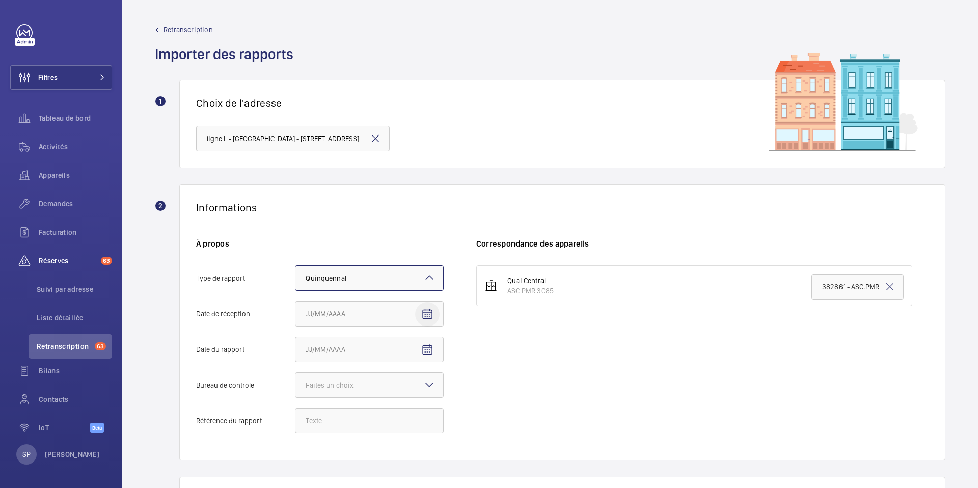
click at [432, 314] on mat-icon "Open calendar" at bounding box center [427, 314] width 12 height 12
click at [329, 247] on span "12" at bounding box center [330, 245] width 18 height 18
type input "[DATE]/08/2025"
click at [424, 349] on mat-icon "Open calendar" at bounding box center [427, 350] width 12 height 12
click at [331, 207] on span "Choose month and year" at bounding box center [331, 198] width 57 height 24
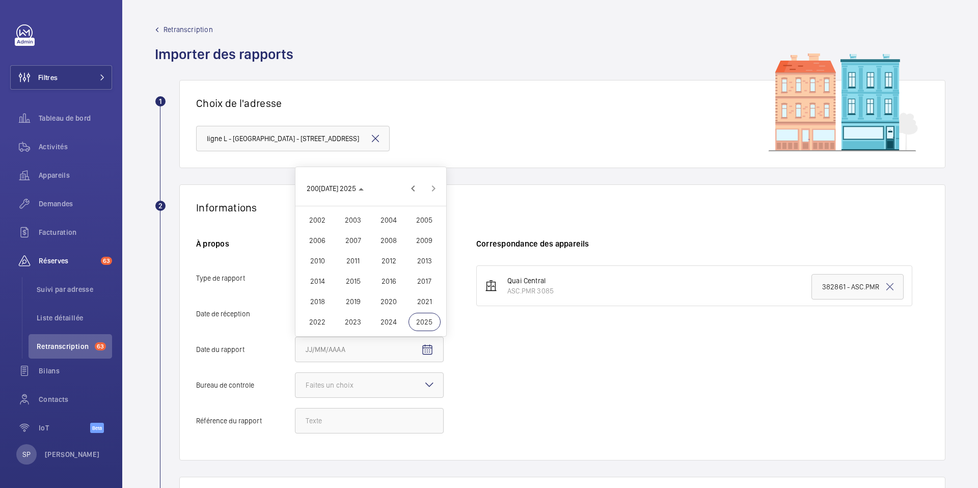
click at [355, 321] on span "2023" at bounding box center [353, 322] width 32 height 18
click at [391, 323] on span "NOV." at bounding box center [389, 322] width 32 height 18
click at [371, 282] on span "16" at bounding box center [371, 281] width 18 height 18
type input "[DATE]1/2023"
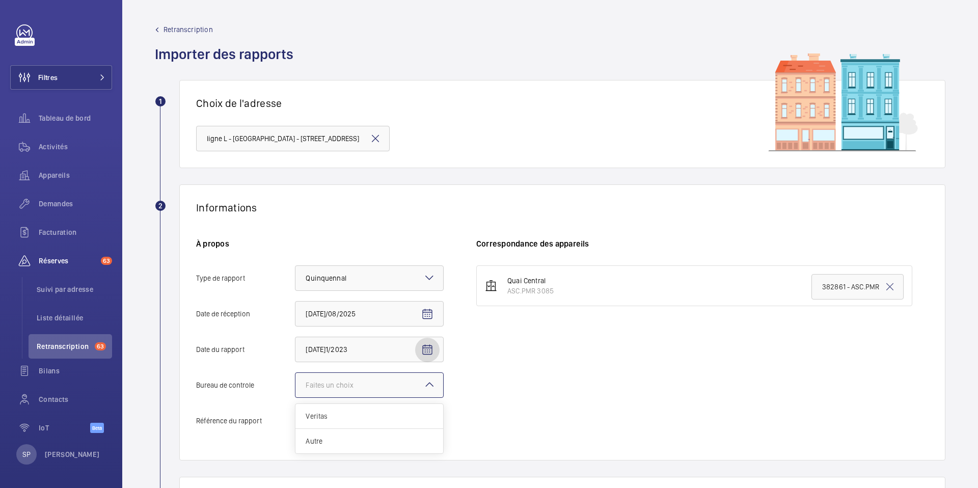
click at [352, 385] on div "Faites un choix" at bounding box center [342, 385] width 73 height 10
click at [295, 385] on input "Bureau de controle Faites un choix Veritas Autre" at bounding box center [295, 385] width 0 height 24
click at [339, 419] on span "Veritas" at bounding box center [369, 416] width 127 height 10
click at [295, 397] on input "Bureau de controle Faites un choix Veritas Autre" at bounding box center [295, 385] width 0 height 24
click at [337, 418] on input "Référence du rapport" at bounding box center [369, 420] width 149 height 25
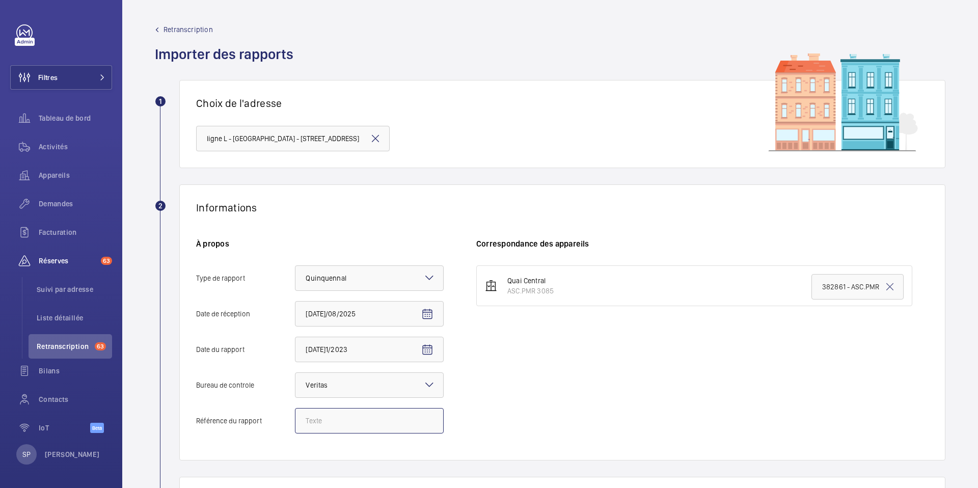
click at [329, 425] on input "Référence du rapport" at bounding box center [369, 420] width 149 height 25
paste input "15613916/22.1.1.R"
type input "15613916/22.1.1.R"
click at [565, 396] on div "Quai Central ASC.PMR 3085 382861 - ASC.PMR 3085" at bounding box center [702, 354] width 452 height 178
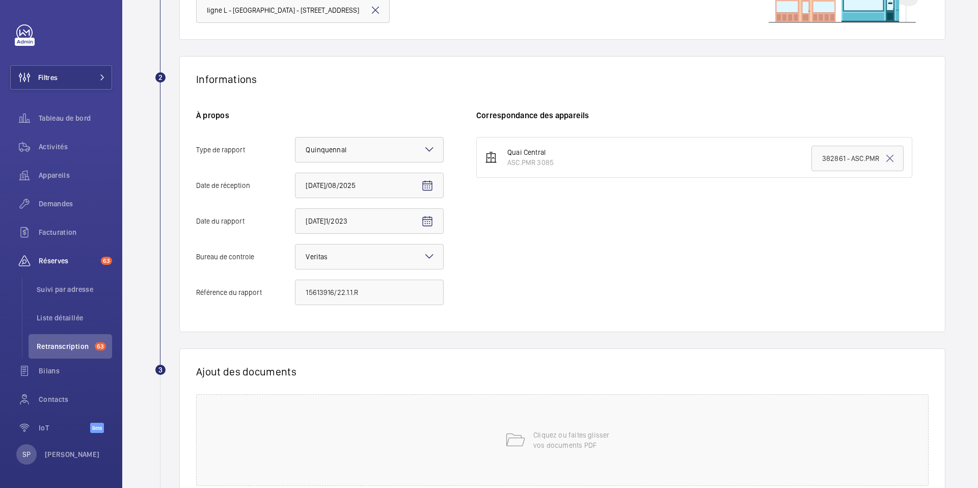
scroll to position [183, 0]
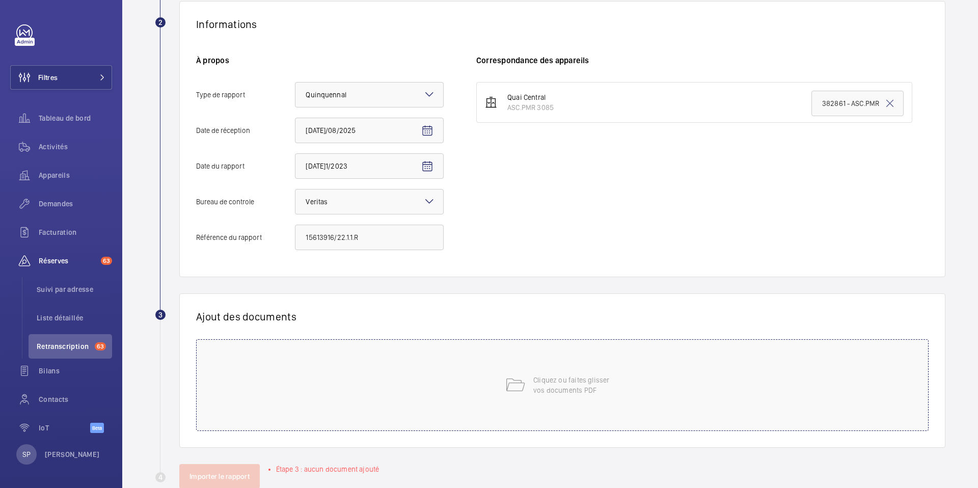
click at [546, 406] on div "Cliquez ou faites glisser vos documents PDF" at bounding box center [562, 385] width 733 height 92
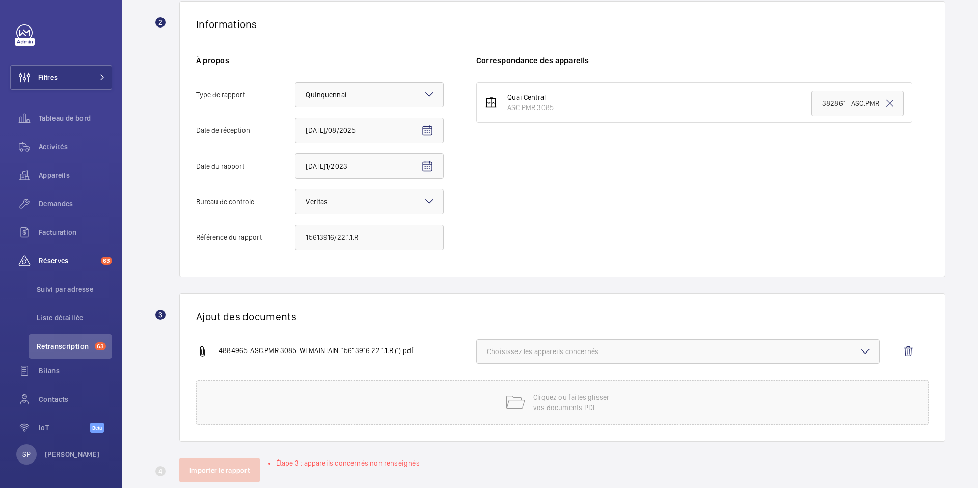
click at [671, 352] on span "Choisissez les appareils concernés" at bounding box center [678, 351] width 382 height 10
click at [642, 383] on span "ASC.PMR 3085" at bounding box center [679, 384] width 350 height 10
click at [502, 383] on input "ASC.PMR 3085" at bounding box center [491, 383] width 20 height 20
checkbox input "true"
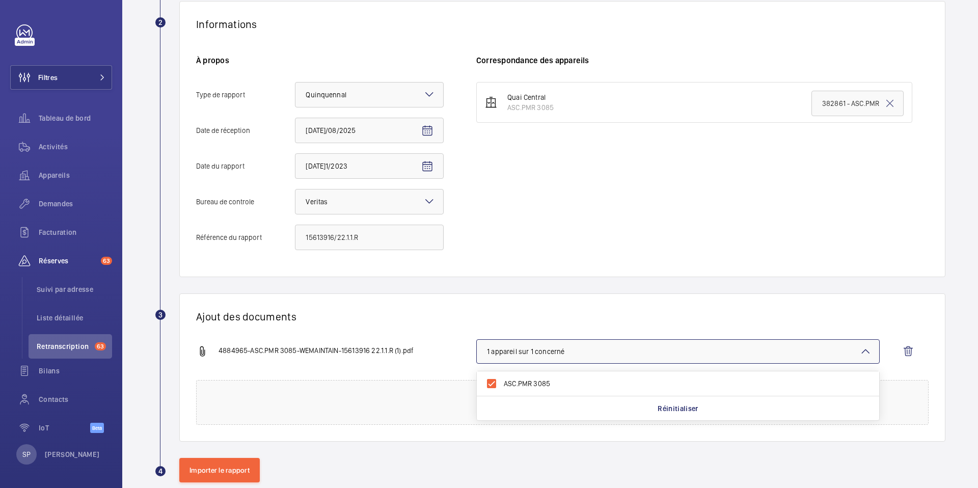
click at [438, 330] on div "Ajout des documents 4884965-ASC.PMR 3085-WEMAINTAIN-15613916 22.1.1.R (1).pdf 1…" at bounding box center [562, 367] width 766 height 148
click at [223, 479] on button "Importer le rapport" at bounding box center [219, 470] width 80 height 24
